Goal: Communication & Community: Share content

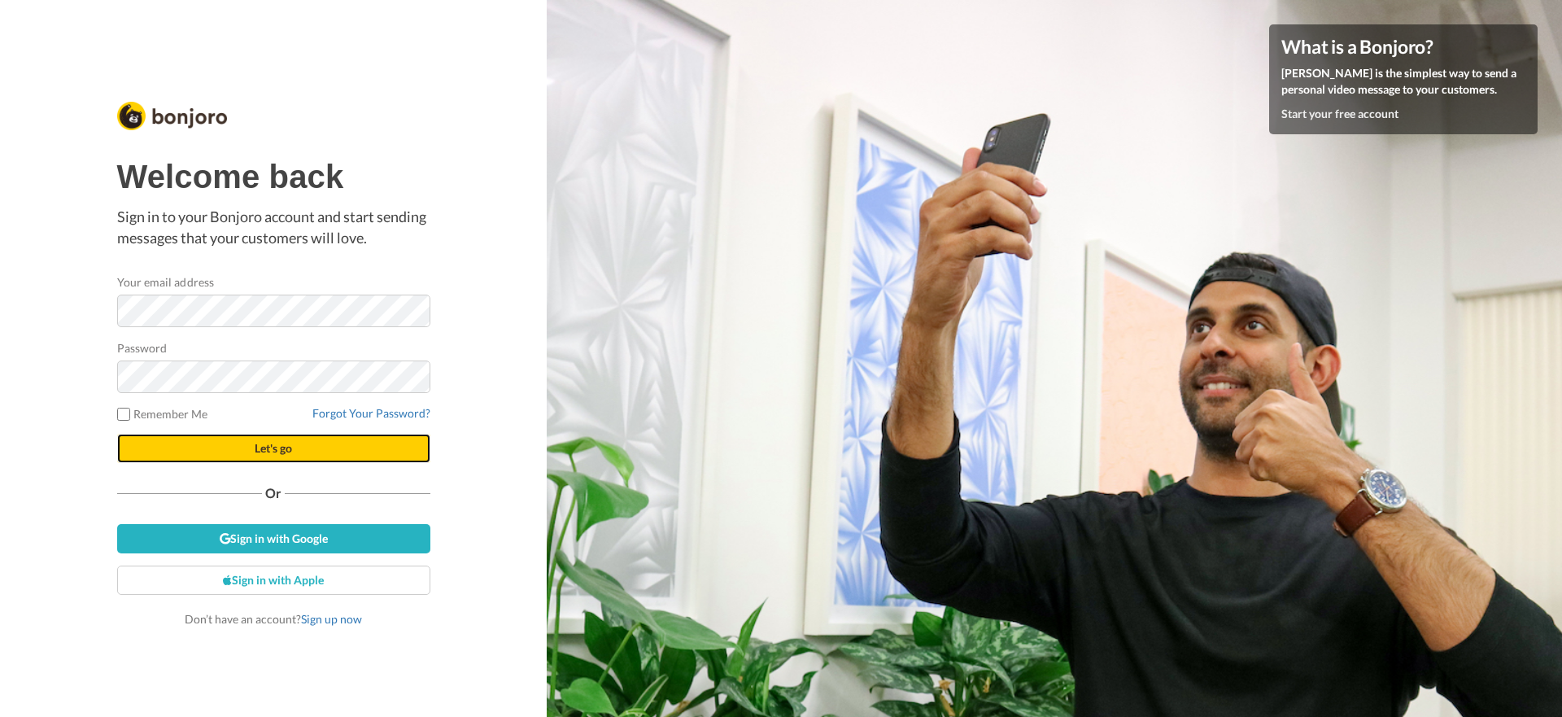
click at [281, 449] on span "Let's go" at bounding box center [273, 448] width 37 height 14
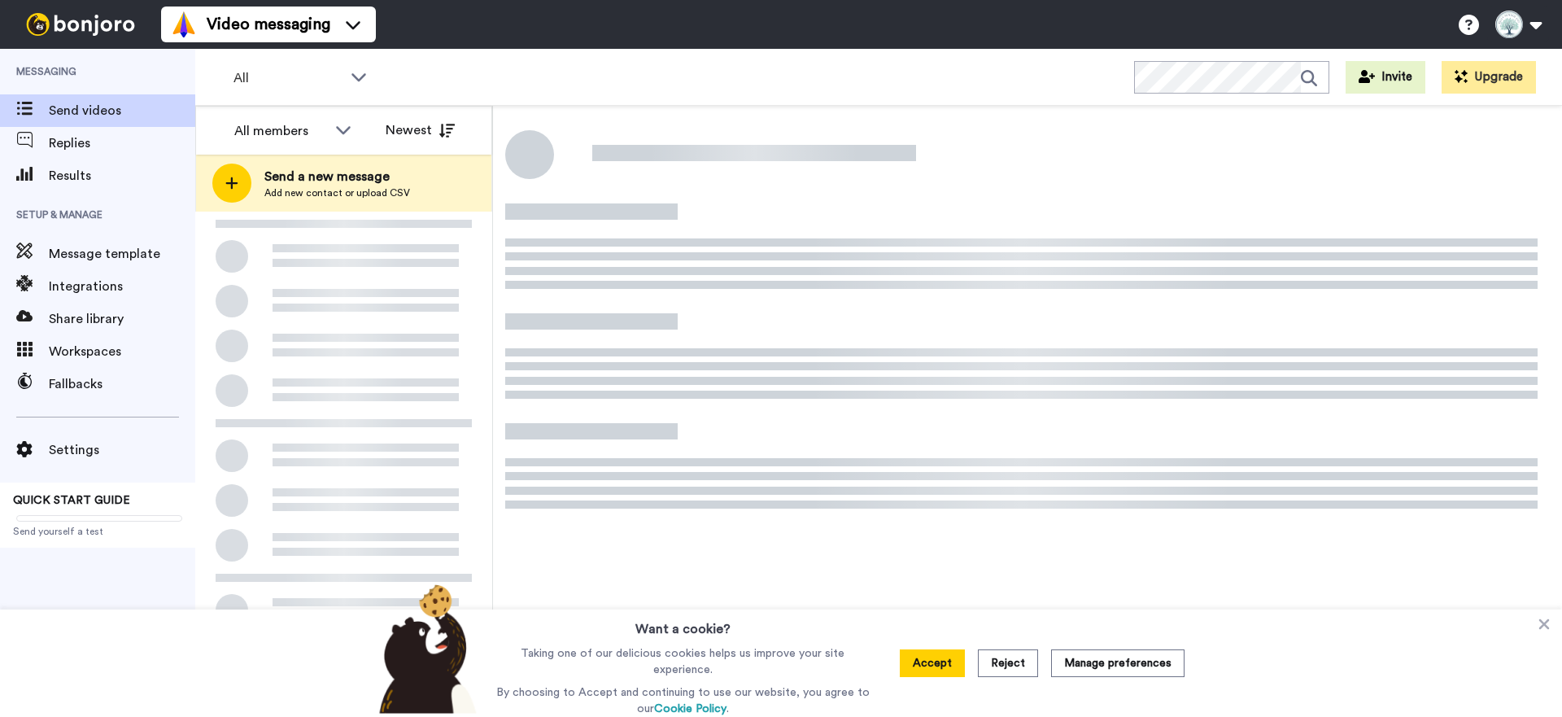
scroll to position [1, 0]
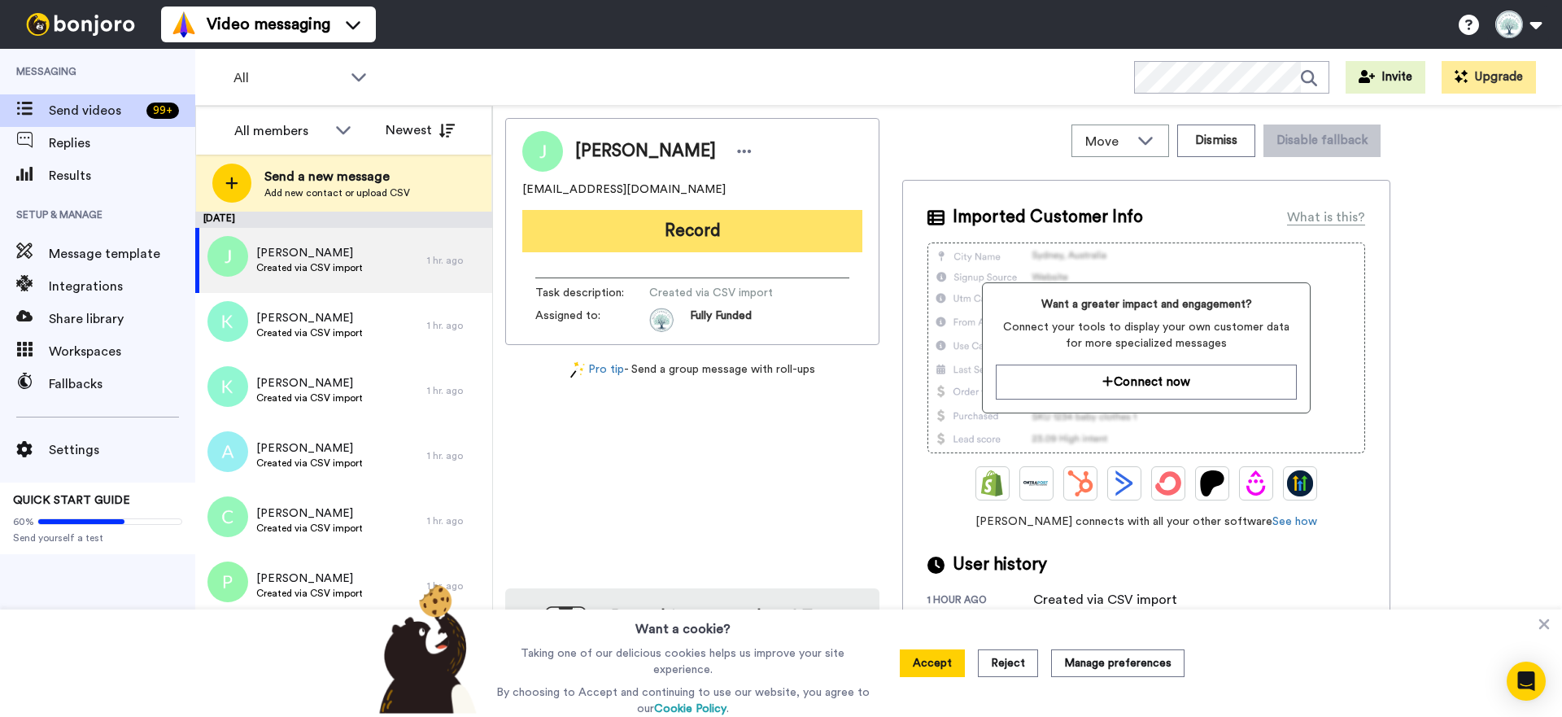
click at [710, 231] on button "Record" at bounding box center [692, 231] width 340 height 42
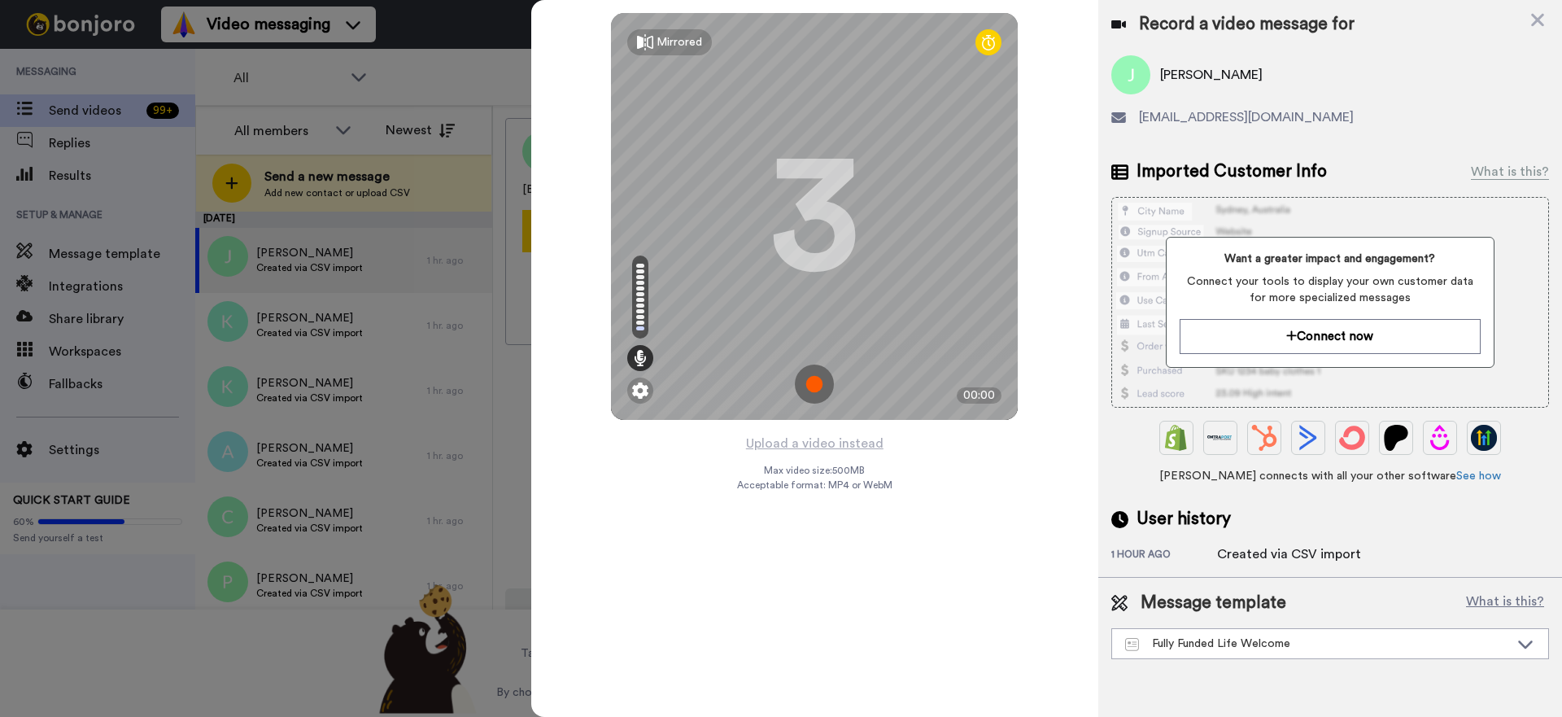
click at [822, 382] on img at bounding box center [814, 384] width 39 height 39
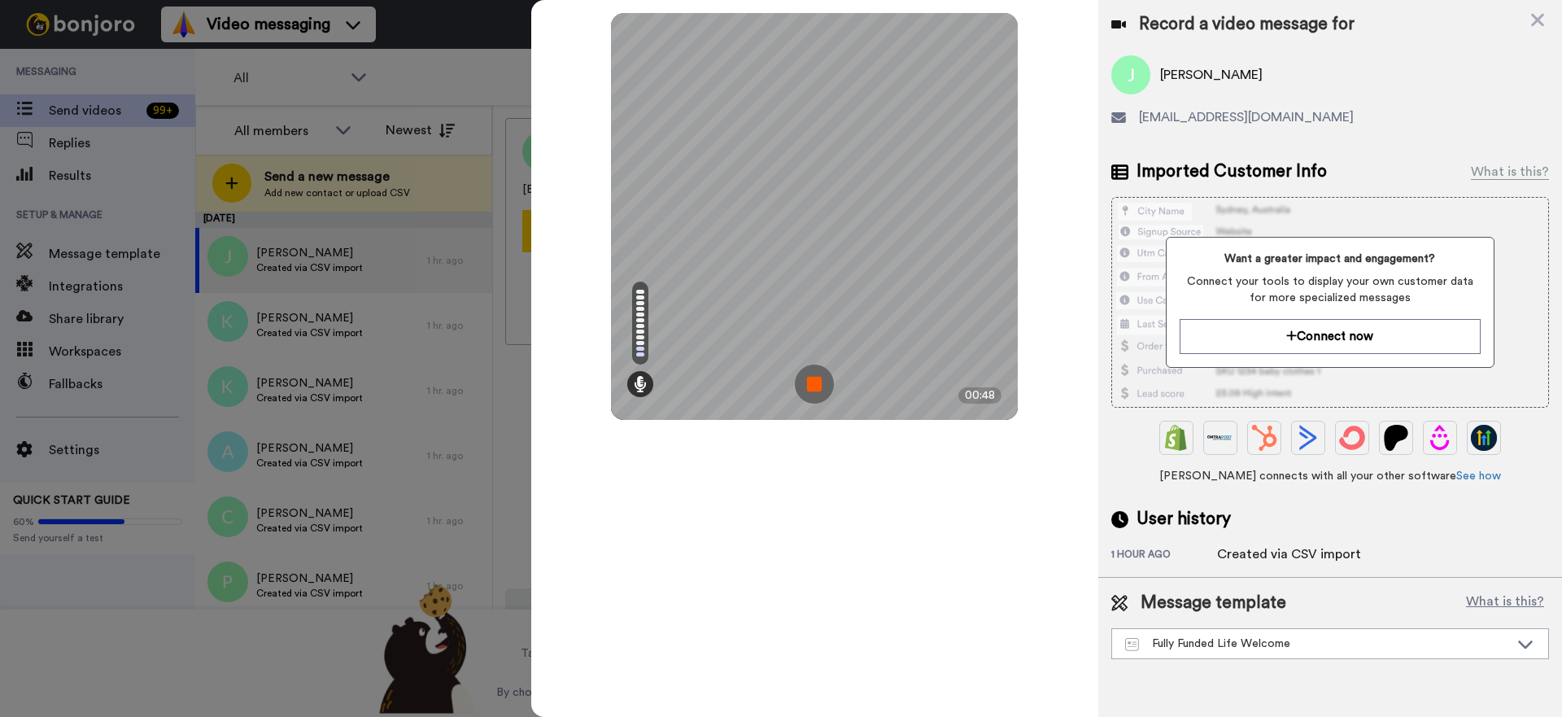
click at [819, 375] on img at bounding box center [814, 384] width 39 height 39
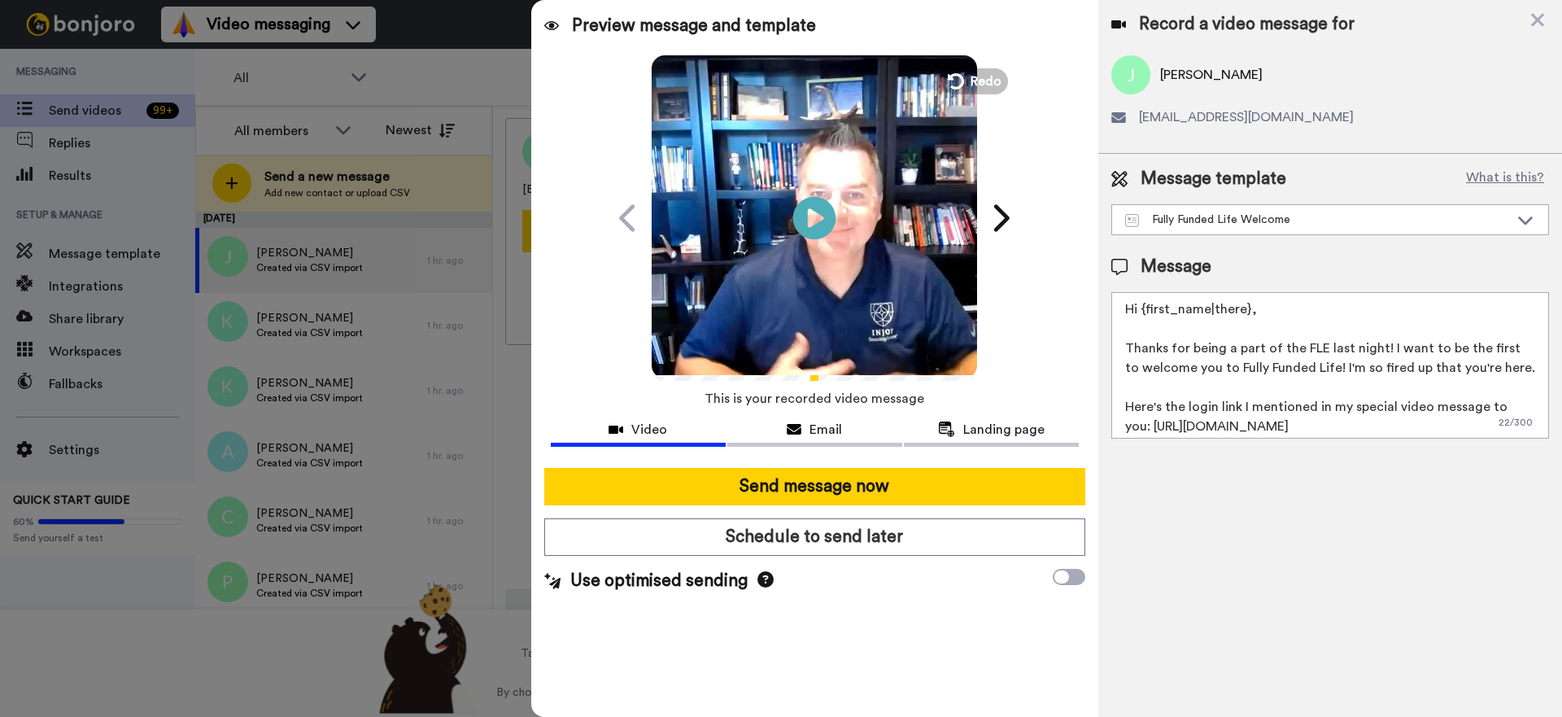
click at [808, 211] on icon "Play/Pause" at bounding box center [814, 217] width 43 height 77
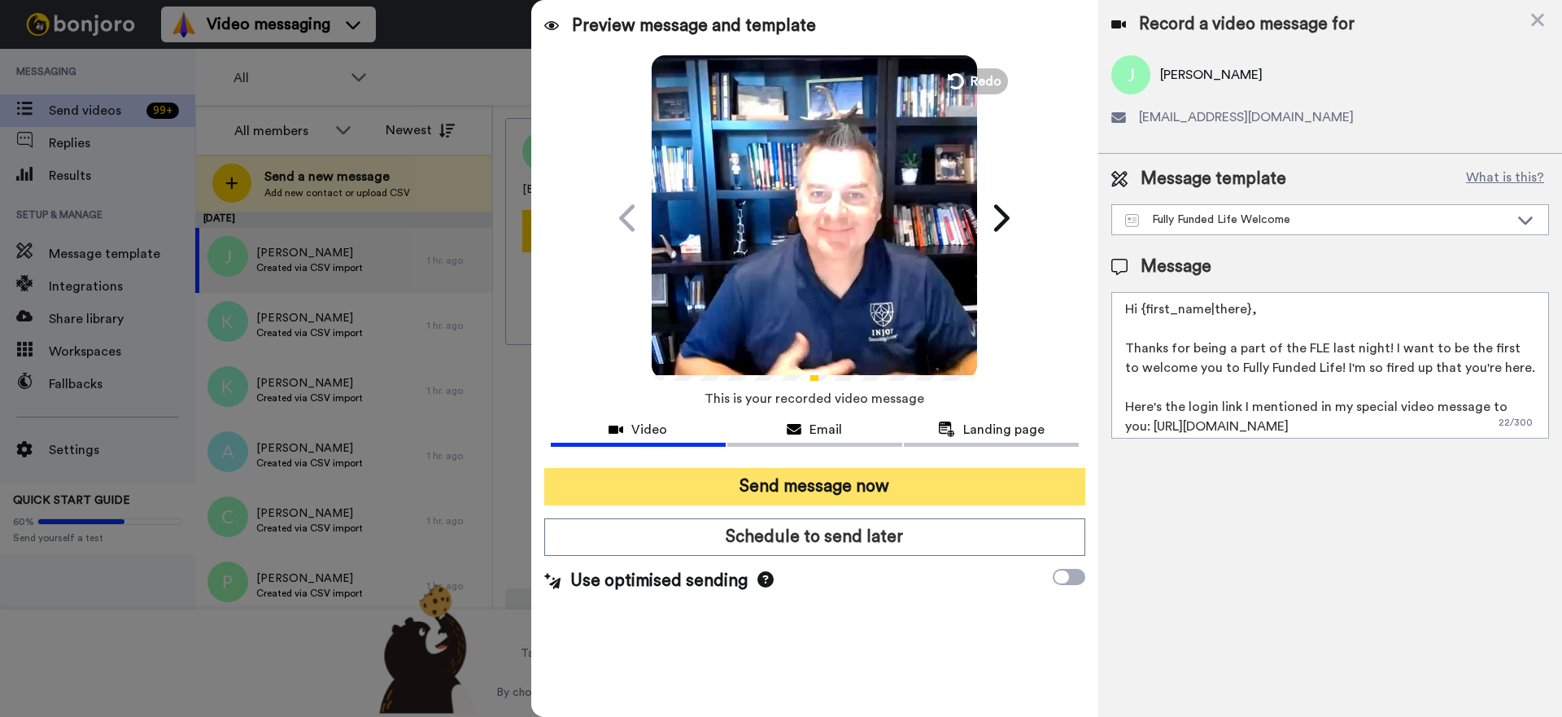
click at [861, 487] on button "Send message now" at bounding box center [814, 486] width 541 height 37
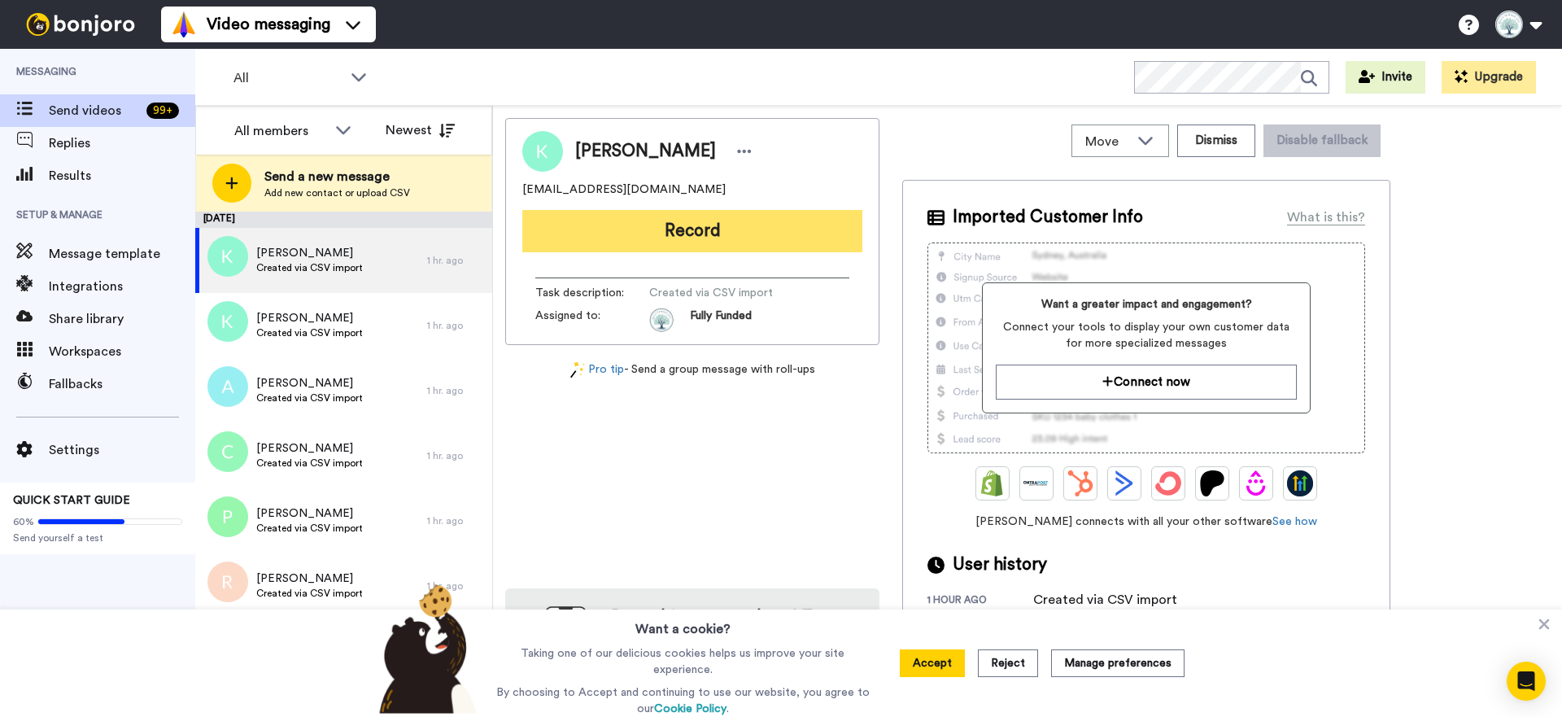
click at [710, 232] on button "Record" at bounding box center [692, 231] width 340 height 42
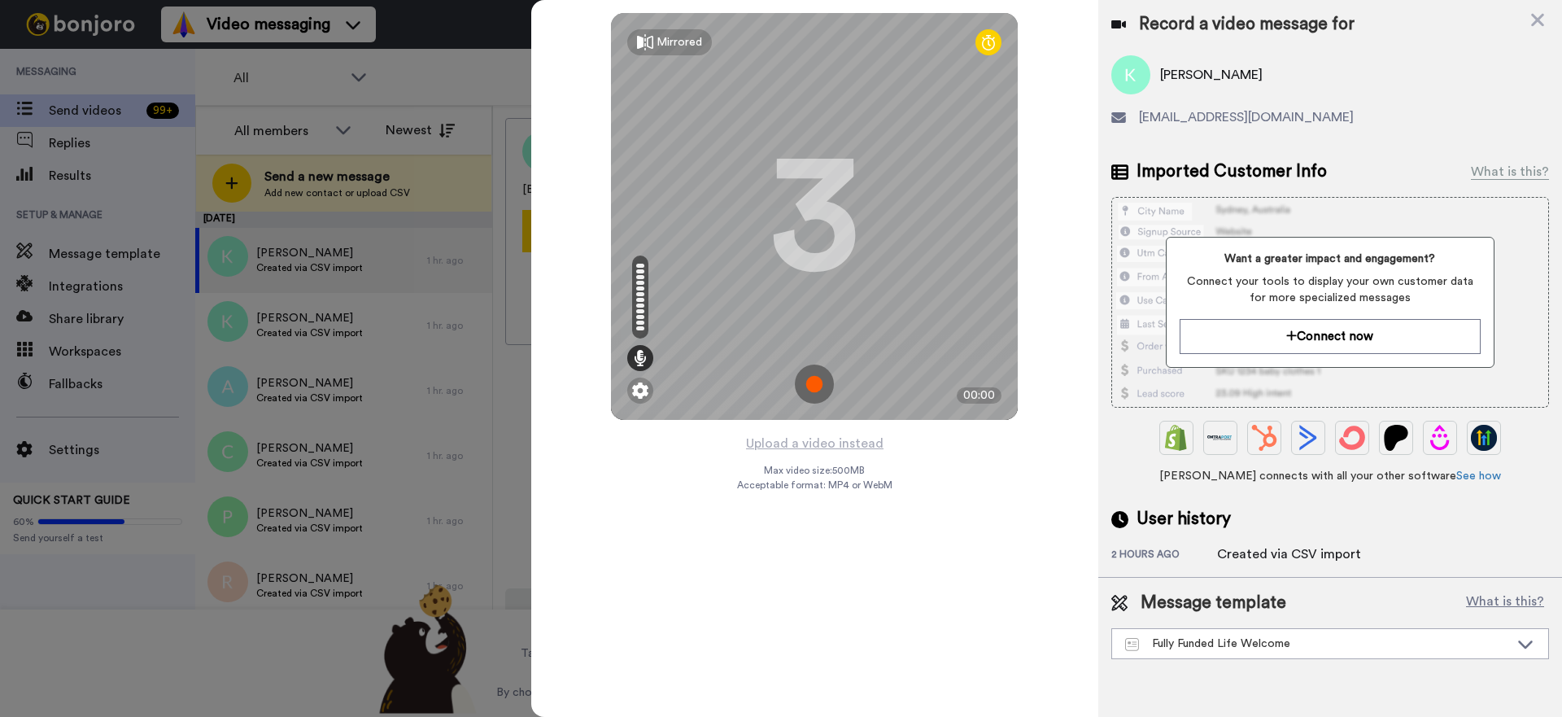
click at [1536, 15] on icon at bounding box center [1538, 20] width 16 height 20
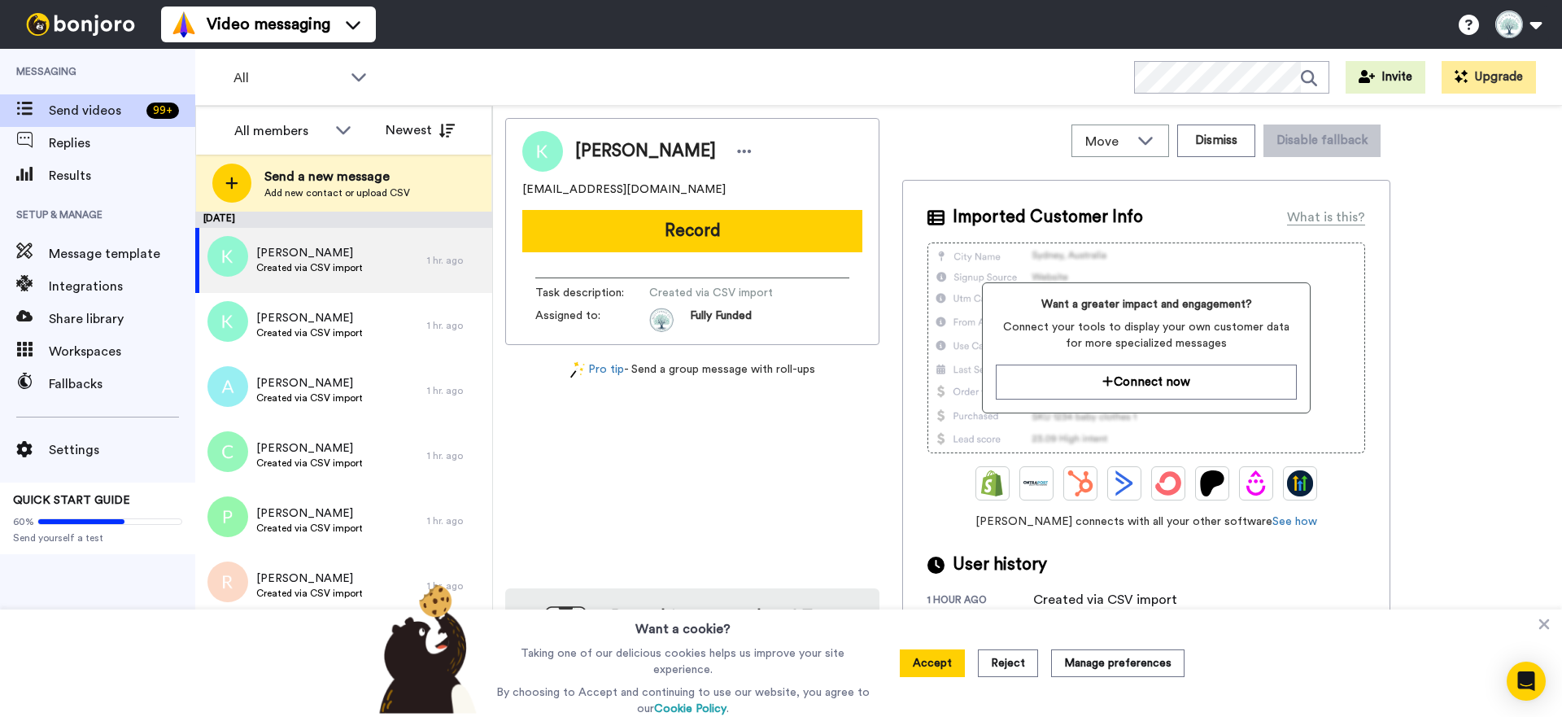
click at [945, 669] on button "Accept" at bounding box center [932, 663] width 65 height 28
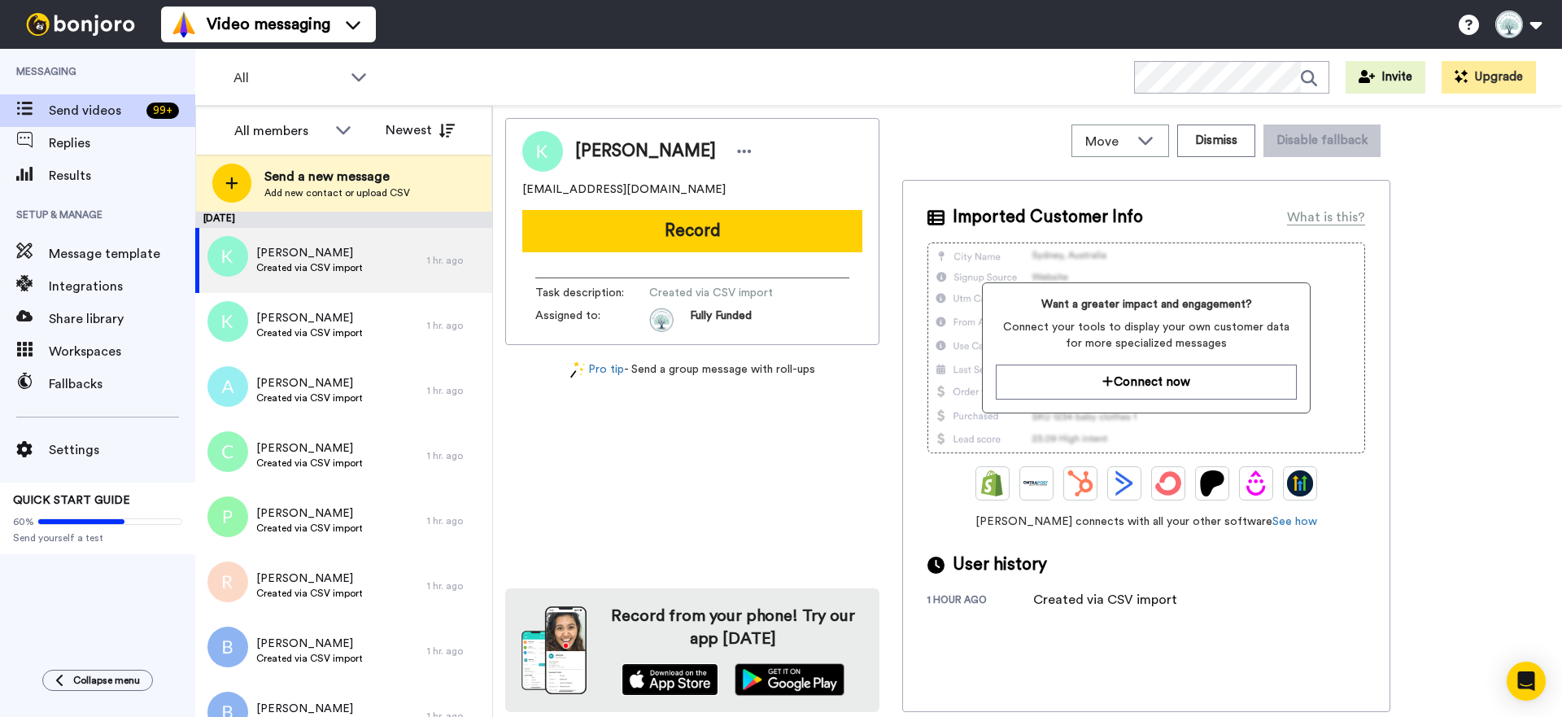
click at [682, 681] on img at bounding box center [670, 679] width 97 height 33
